Goal: Task Accomplishment & Management: Manage account settings

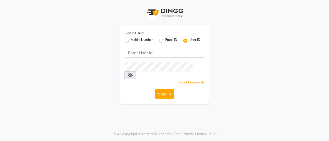
click at [131, 41] on label "Mobile Number" at bounding box center [142, 41] width 22 height 6
click at [131, 41] on input "Mobile Number" at bounding box center [132, 39] width 3 height 3
radio input "true"
radio input "false"
click at [166, 41] on label "Email ID" at bounding box center [171, 41] width 12 height 6
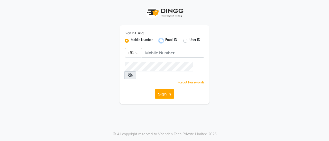
click at [166, 41] on input "Email ID" at bounding box center [166, 39] width 3 height 3
radio input "true"
radio input "false"
click at [188, 43] on div "User ID" at bounding box center [191, 41] width 17 height 6
click at [189, 42] on label "User ID" at bounding box center [194, 41] width 11 height 6
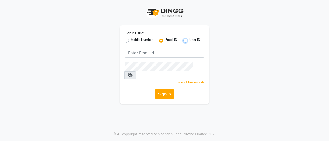
click at [189, 41] on input "User ID" at bounding box center [190, 39] width 3 height 3
radio input "true"
radio input "false"
click at [131, 42] on label "Mobile Number" at bounding box center [142, 41] width 22 height 6
click at [131, 41] on input "Mobile Number" at bounding box center [132, 39] width 3 height 3
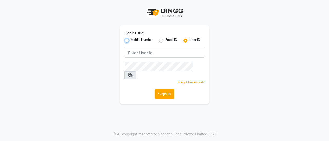
radio input "true"
radio input "false"
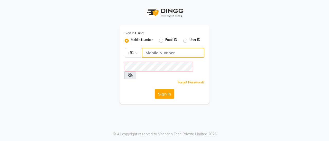
click at [155, 54] on input "Username" at bounding box center [173, 53] width 62 height 10
click at [160, 44] on div "Sign In Using: Mobile Number Email ID User ID Country Code × +91 Remember me Fo…" at bounding box center [164, 64] width 90 height 79
click at [165, 41] on label "Email ID" at bounding box center [171, 41] width 12 height 6
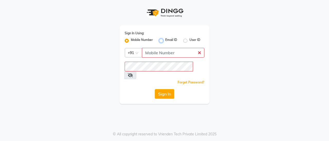
click at [165, 41] on input "Email ID" at bounding box center [166, 39] width 3 height 3
radio input "true"
radio input "false"
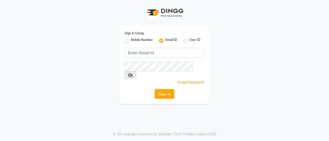
click at [189, 40] on label "User ID" at bounding box center [194, 41] width 11 height 6
click at [189, 40] on input "User ID" at bounding box center [190, 39] width 3 height 3
radio input "true"
radio input "false"
click at [131, 40] on label "Mobile Number" at bounding box center [142, 41] width 22 height 6
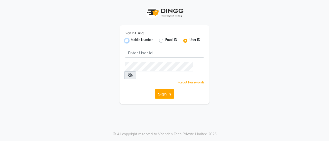
click at [131, 40] on input "Mobile Number" at bounding box center [132, 39] width 3 height 3
radio input "true"
radio input "false"
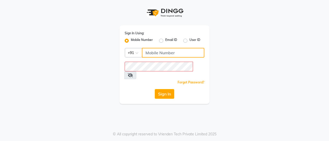
click at [156, 55] on input "Username" at bounding box center [173, 53] width 62 height 10
type input "9643101208"
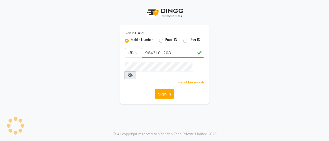
click at [136, 72] on span at bounding box center [130, 76] width 12 height 8
click at [133, 73] on icon at bounding box center [130, 75] width 5 height 4
click at [159, 80] on div "Forgot Password?" at bounding box center [164, 82] width 80 height 5
click at [170, 89] on button "Sign In" at bounding box center [165, 94] width 20 height 10
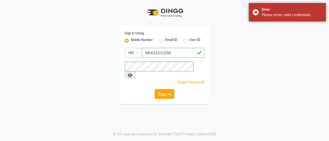
click at [166, 89] on button "Sign In" at bounding box center [165, 94] width 20 height 10
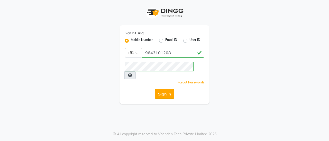
click at [167, 89] on button "Sign In" at bounding box center [165, 94] width 20 height 10
